Goal: Navigation & Orientation: Find specific page/section

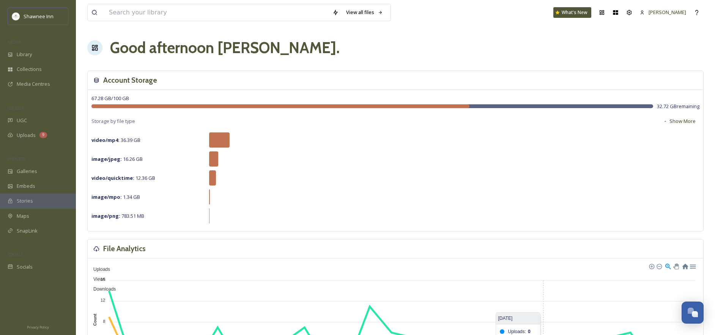
scroll to position [152, 0]
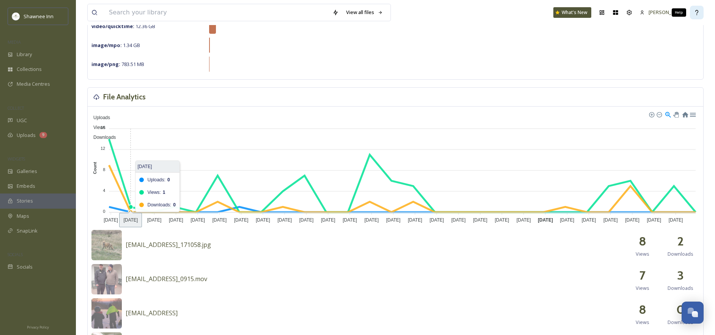
click at [698, 11] on icon at bounding box center [697, 12] width 6 height 6
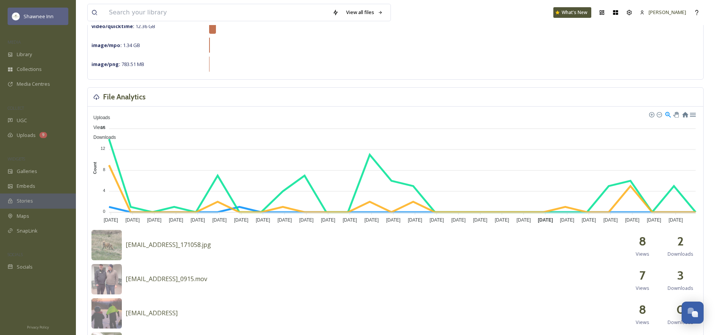
click at [34, 10] on div "Shawnee Inn" at bounding box center [38, 16] width 61 height 17
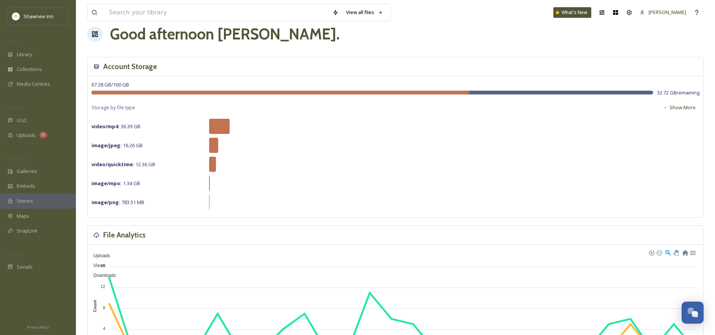
scroll to position [0, 0]
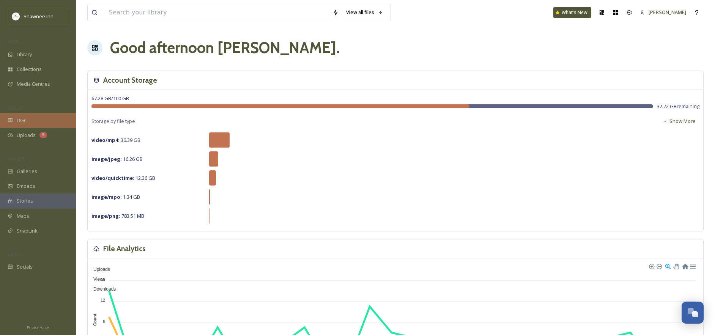
click at [29, 121] on div "UGC" at bounding box center [38, 120] width 76 height 15
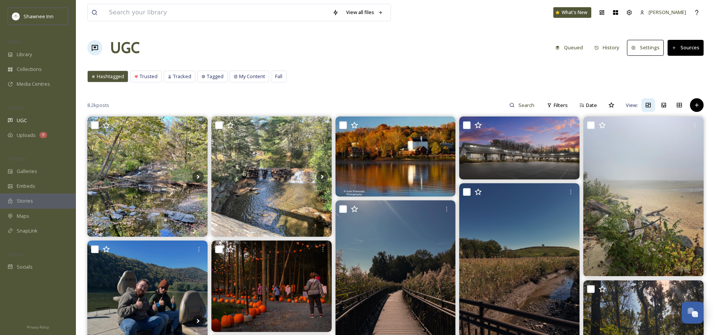
click at [651, 48] on button "Settings" at bounding box center [645, 48] width 37 height 16
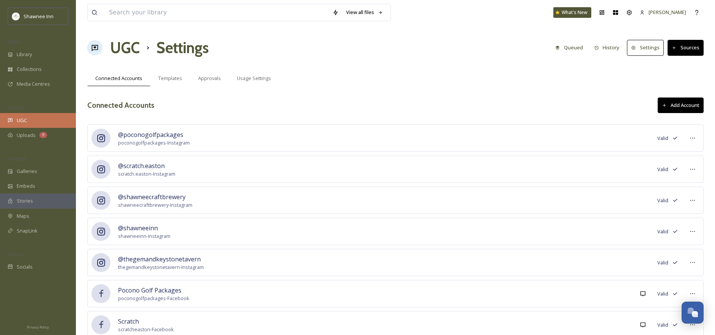
click at [41, 121] on div "UGC" at bounding box center [38, 120] width 76 height 15
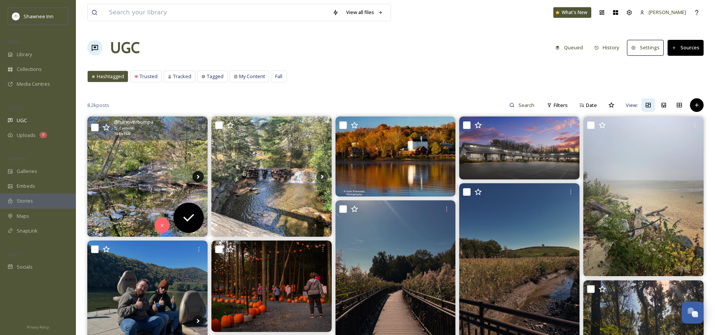
click at [198, 179] on icon at bounding box center [197, 176] width 11 height 11
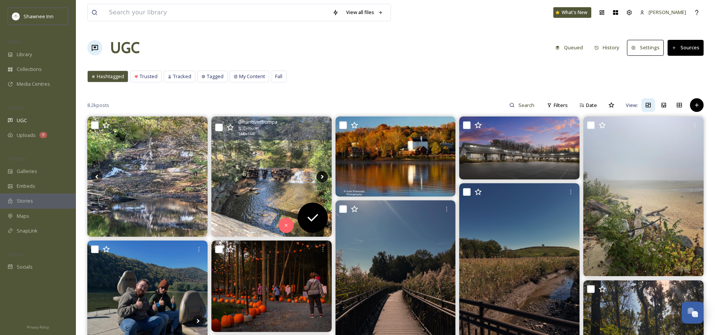
click at [320, 172] on icon at bounding box center [322, 176] width 11 height 11
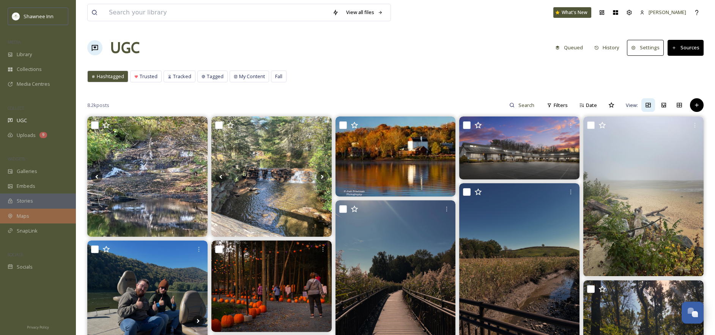
click at [32, 217] on div "Maps" at bounding box center [38, 216] width 76 height 15
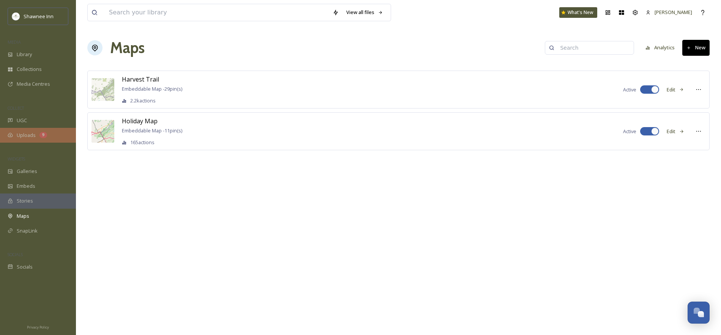
click at [29, 136] on span "Uploads" at bounding box center [26, 135] width 19 height 7
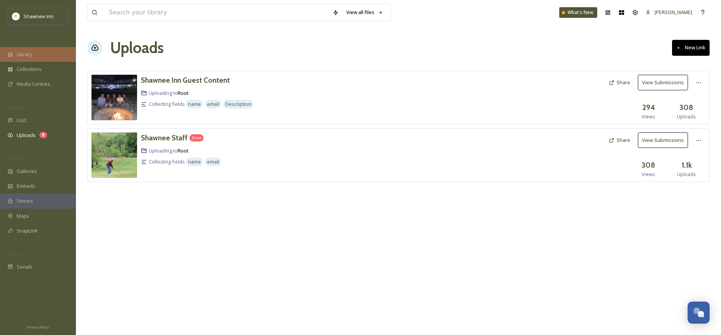
click at [19, 51] on span "Library" at bounding box center [24, 54] width 15 height 7
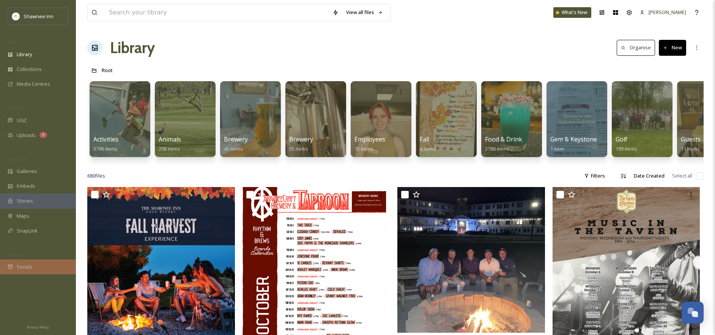
click at [30, 269] on span "Socials" at bounding box center [25, 266] width 16 height 7
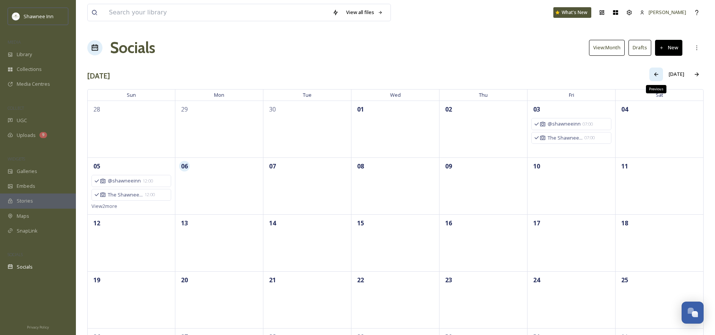
click at [658, 75] on icon at bounding box center [656, 74] width 6 height 6
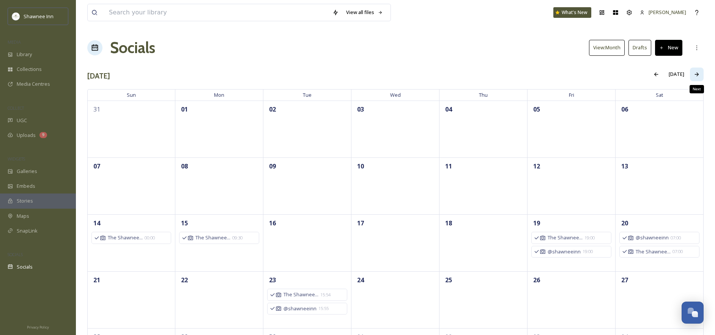
click at [702, 76] on div "Next" at bounding box center [697, 75] width 14 height 14
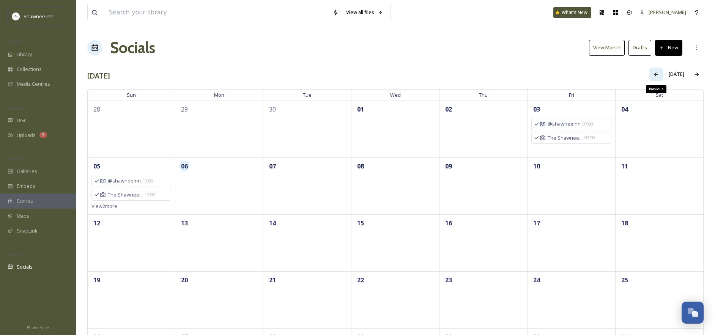
click at [662, 76] on div "Previous" at bounding box center [656, 75] width 14 height 14
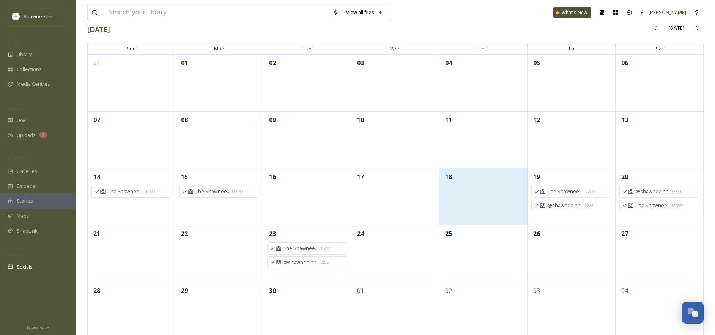
scroll to position [58, 0]
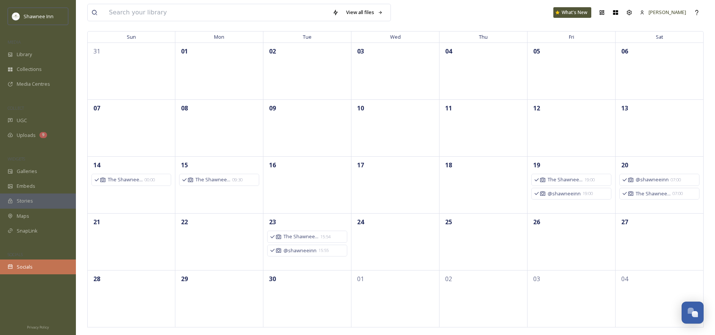
click at [33, 269] on div "Socials" at bounding box center [38, 267] width 76 height 15
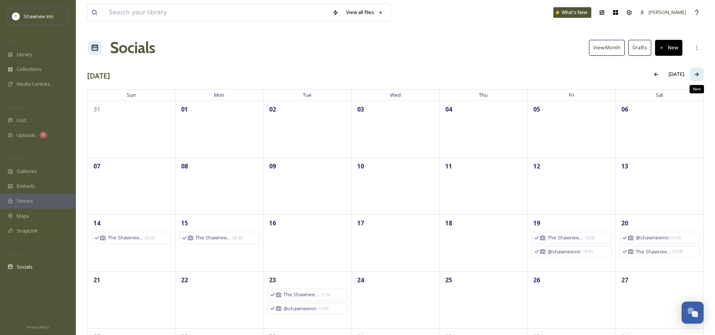
click at [699, 75] on icon at bounding box center [697, 74] width 6 height 6
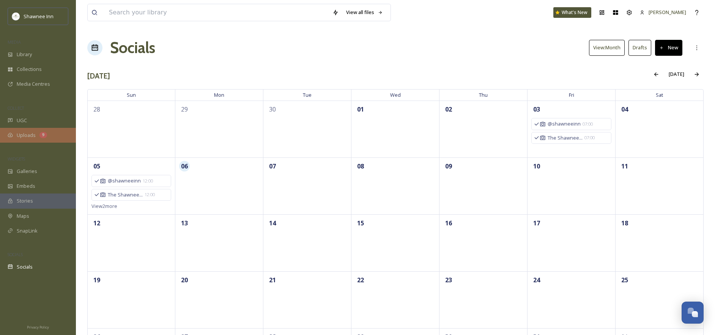
click at [36, 135] on div "Uploads 9" at bounding box center [38, 135] width 76 height 15
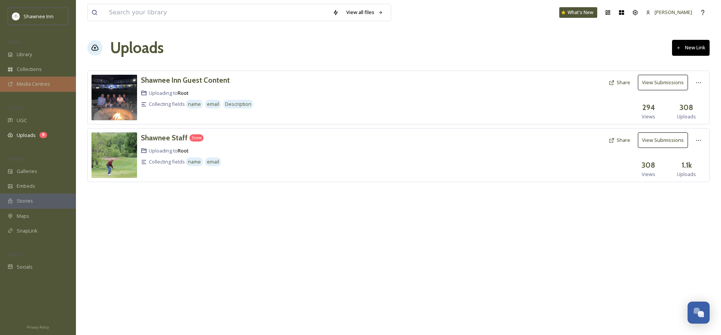
click at [39, 83] on span "Media Centres" at bounding box center [33, 83] width 33 height 7
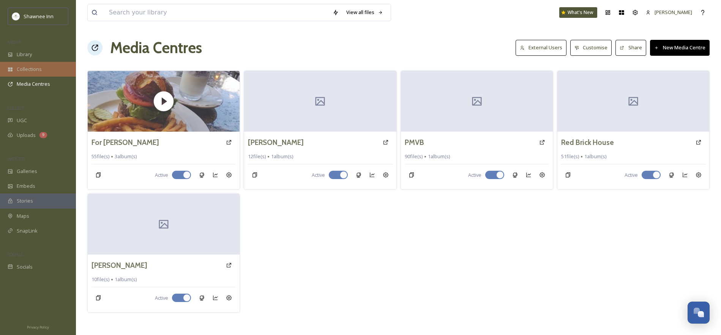
click at [23, 73] on div "Collections" at bounding box center [38, 69] width 76 height 15
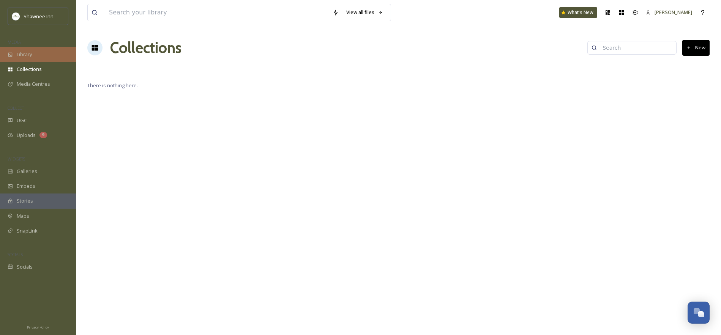
click at [27, 55] on span "Library" at bounding box center [24, 54] width 15 height 7
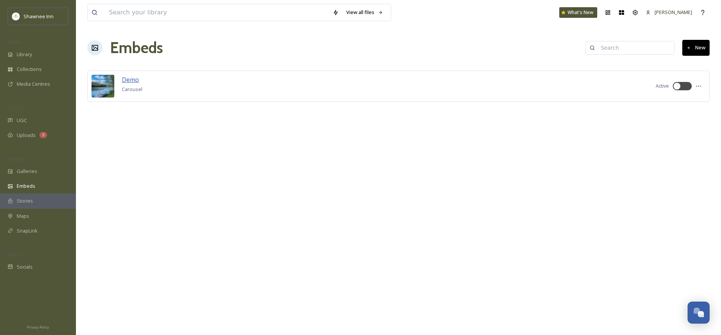
click at [127, 80] on span "Demo" at bounding box center [130, 80] width 17 height 8
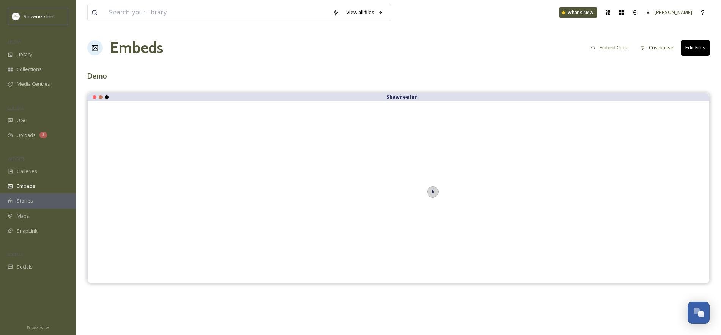
click at [436, 192] on icon at bounding box center [432, 191] width 11 height 11
click at [362, 193] on icon at bounding box center [364, 191] width 11 height 11
